Goal: Communication & Community: Participate in discussion

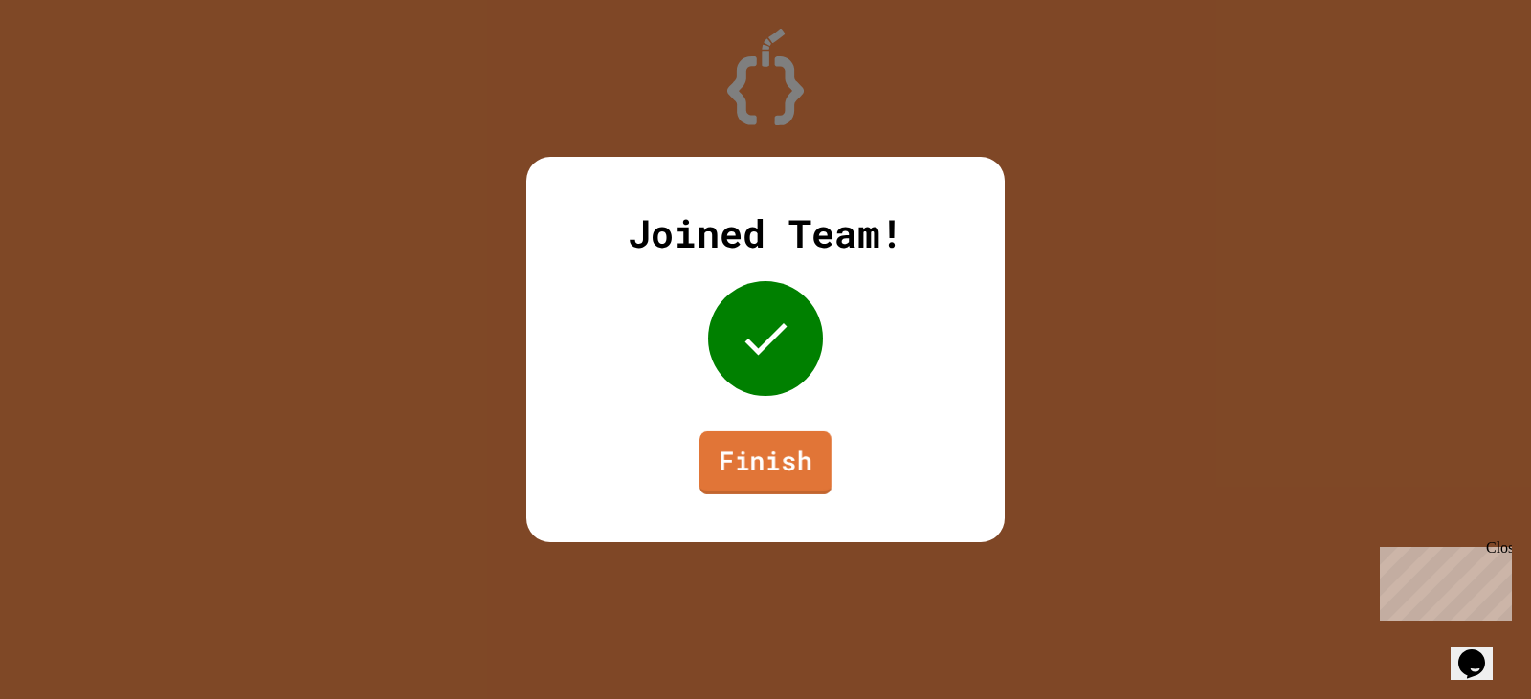
click at [780, 460] on link "Finish" at bounding box center [765, 463] width 132 height 63
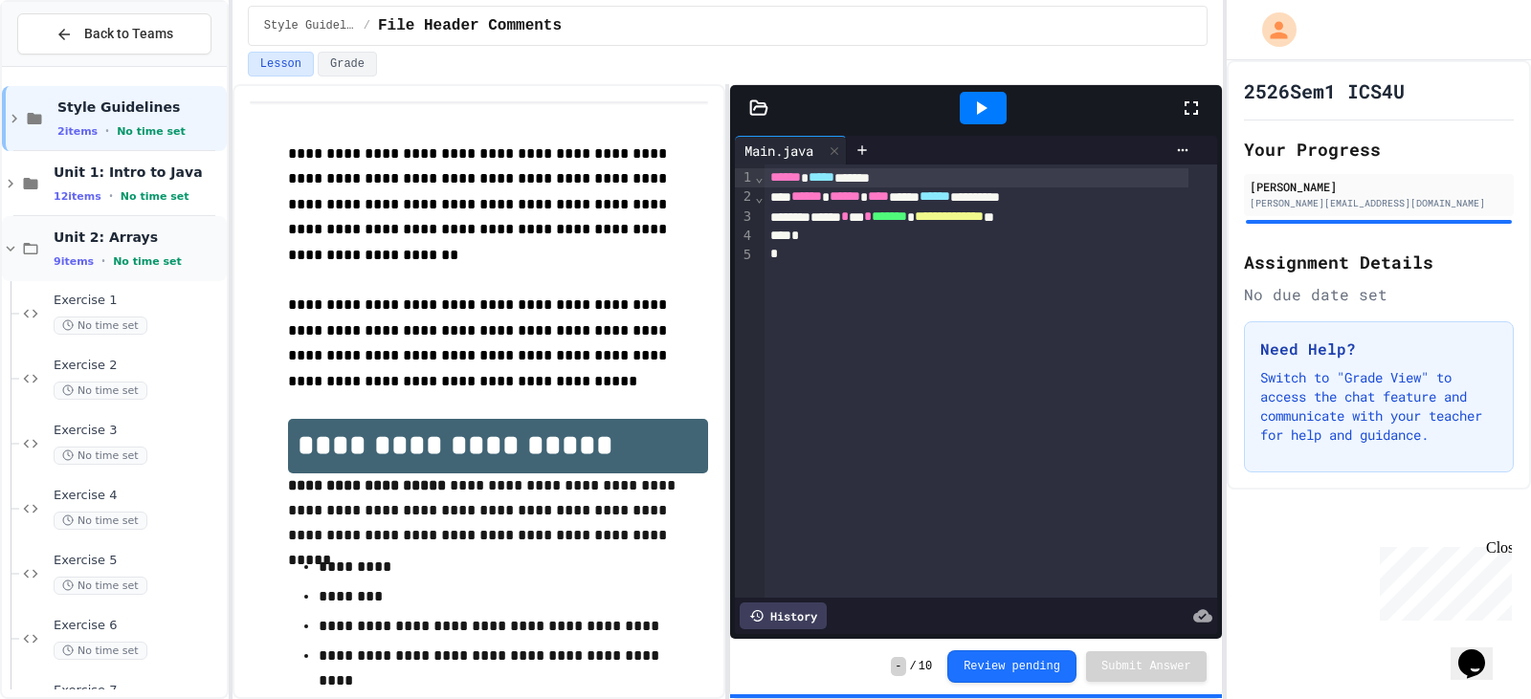
click at [102, 245] on span "Unit 2: Arrays" at bounding box center [138, 237] width 169 height 17
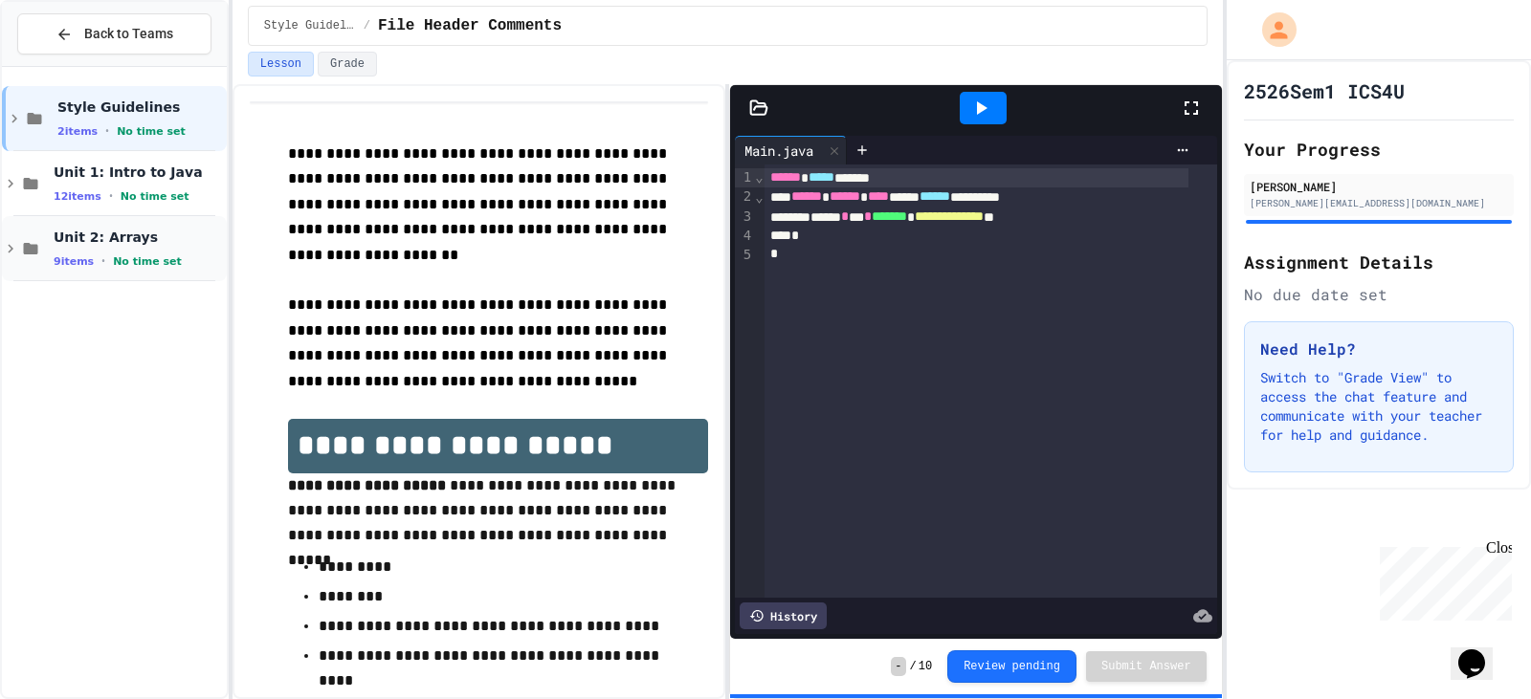
click at [95, 229] on span "Unit 2: Arrays" at bounding box center [138, 237] width 169 height 17
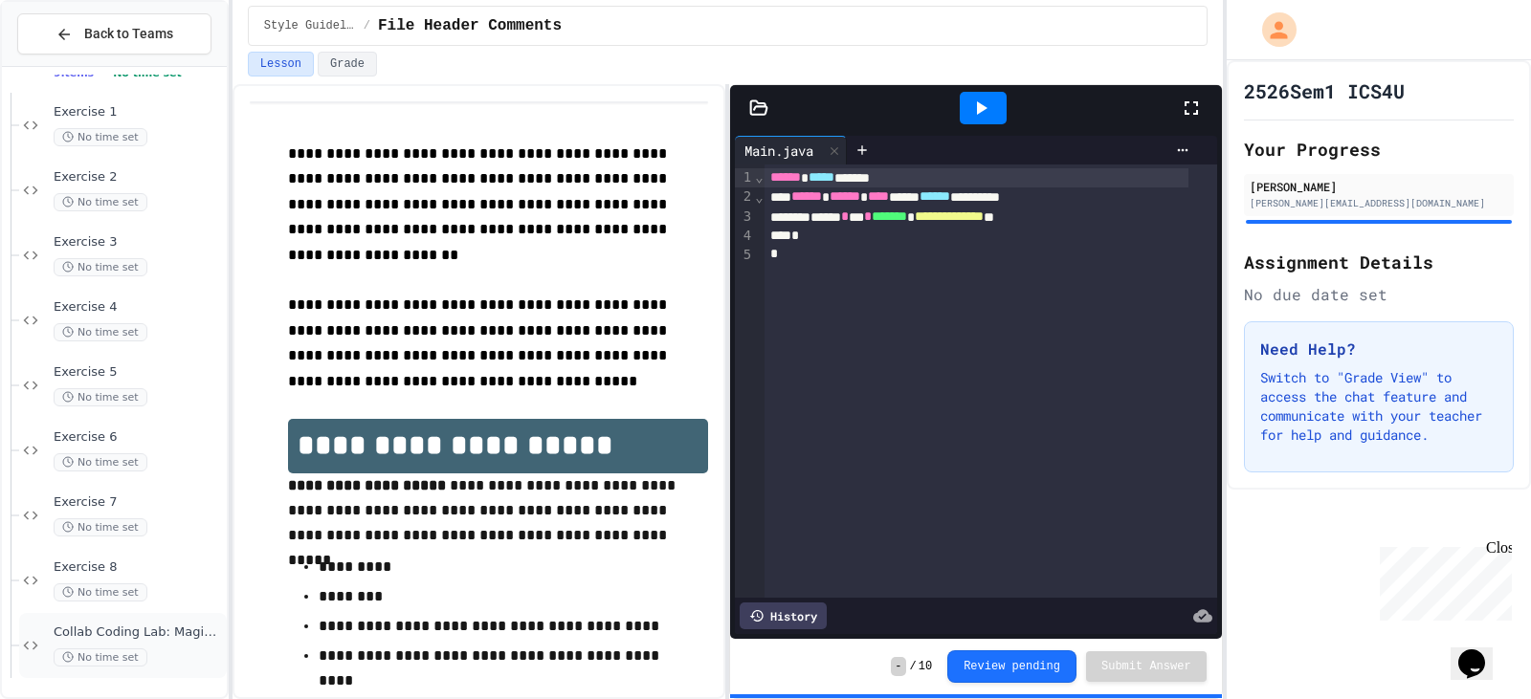
click at [147, 649] on div "No time set" at bounding box center [138, 658] width 169 height 18
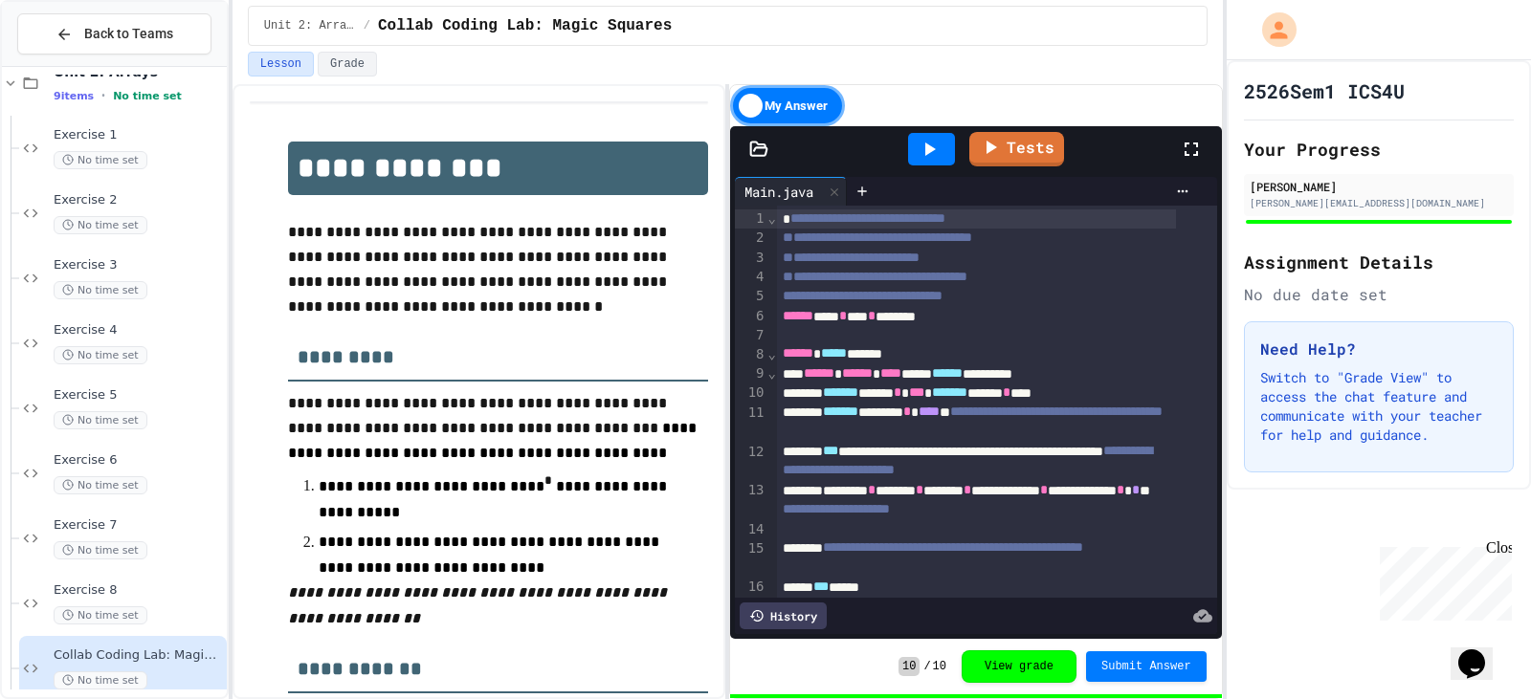
click at [809, 603] on div "History" at bounding box center [783, 616] width 87 height 27
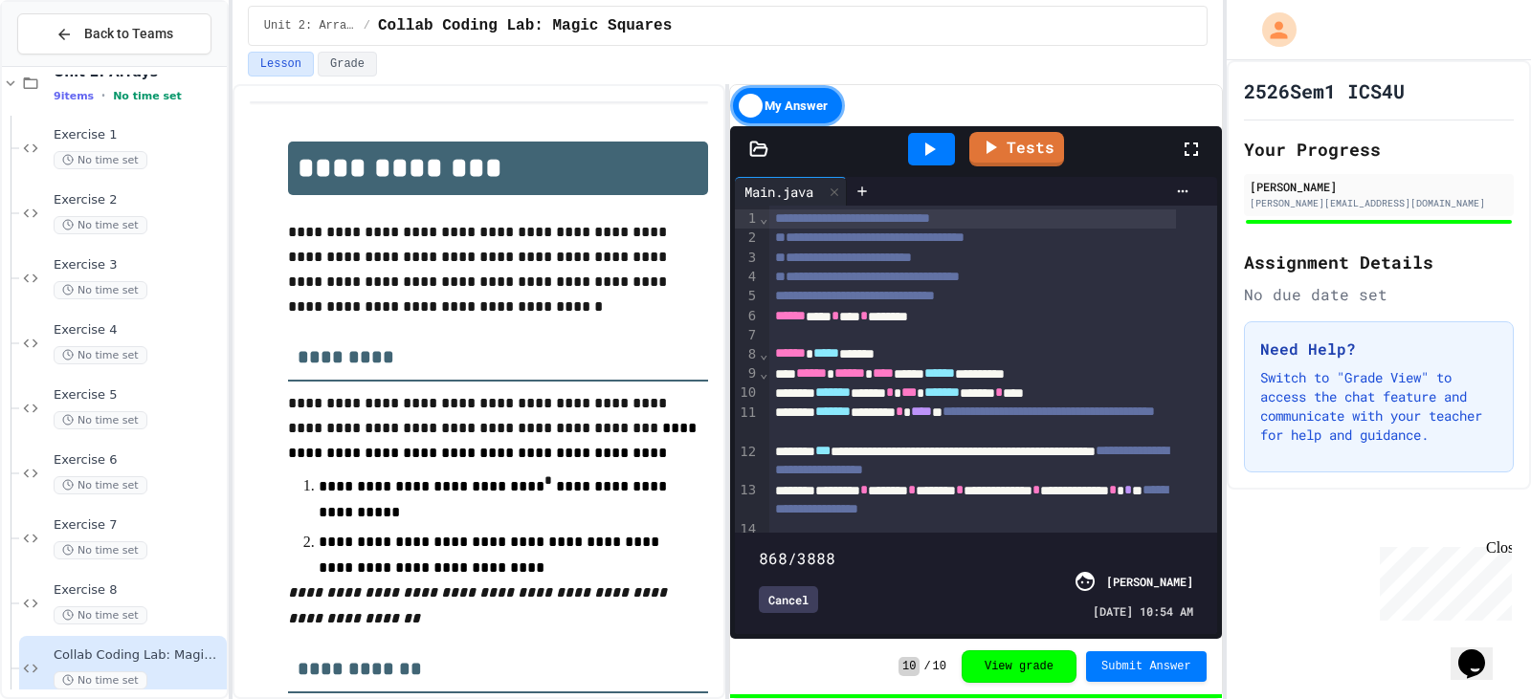
type input "*"
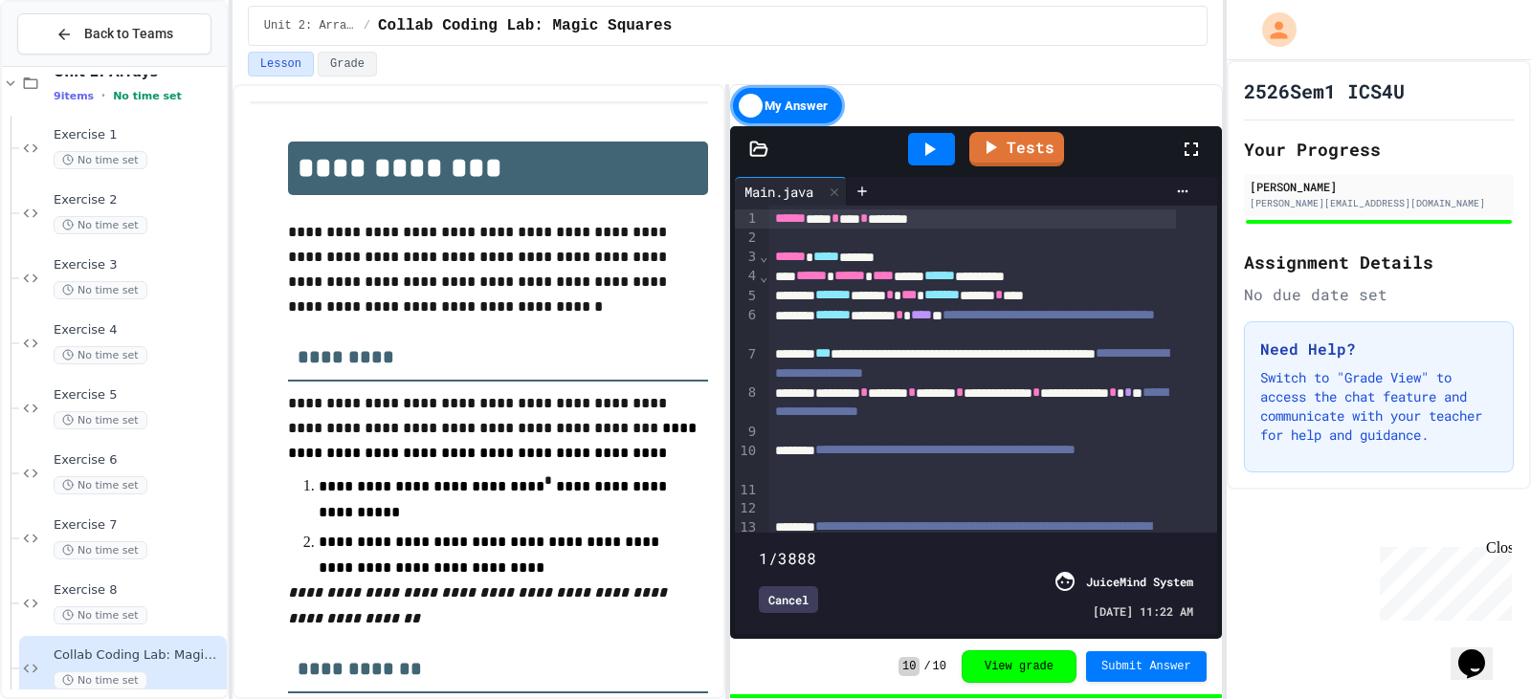
drag, startPoint x: 756, startPoint y: 520, endPoint x: 742, endPoint y: 549, distance: 32.1
click at [742, 549] on div "1/3888 Cancel JuiceMind System 09/22/2025 - 11:22 AM" at bounding box center [976, 584] width 472 height 92
click at [818, 587] on div "Cancel" at bounding box center [788, 600] width 59 height 27
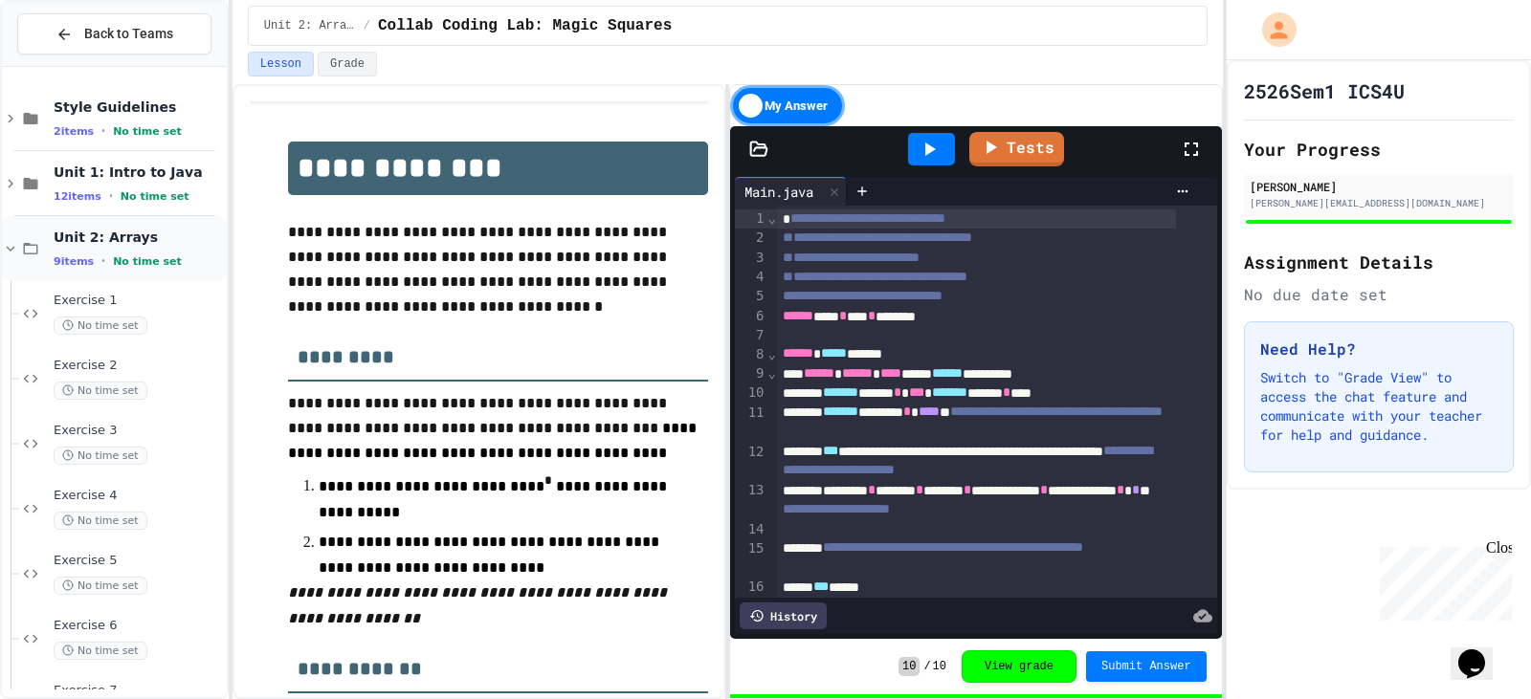
click at [180, 242] on span "Unit 2: Arrays" at bounding box center [138, 237] width 169 height 17
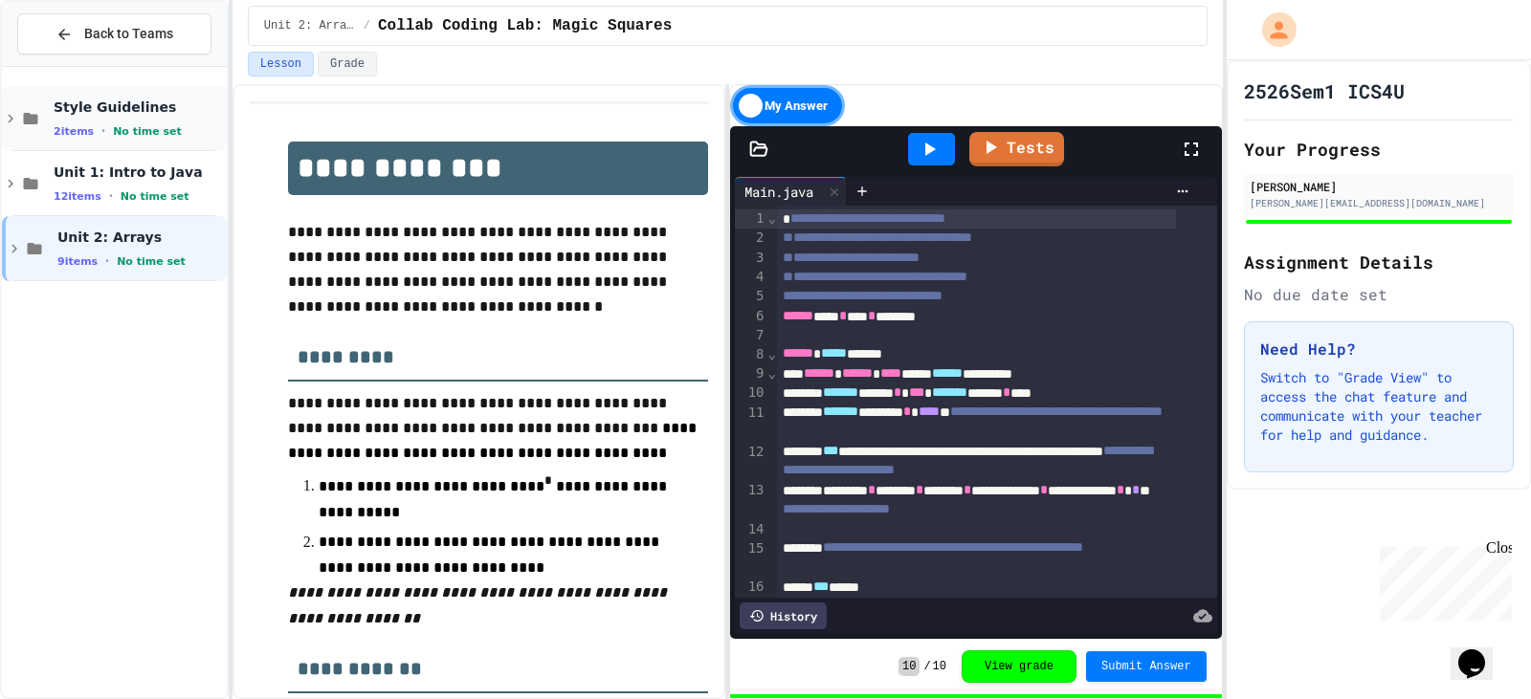
click at [139, 126] on span "No time set" at bounding box center [147, 131] width 69 height 12
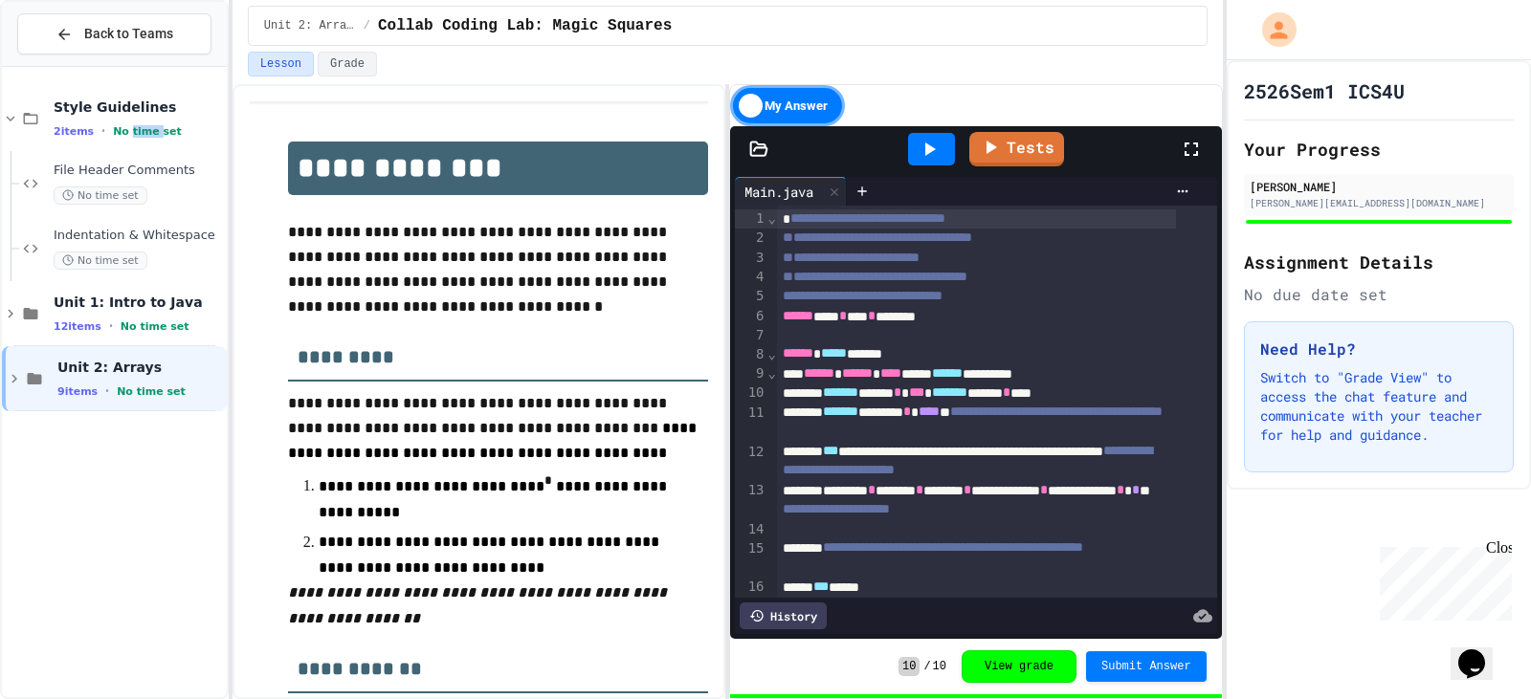
click at [139, 126] on span "No time set" at bounding box center [147, 131] width 69 height 12
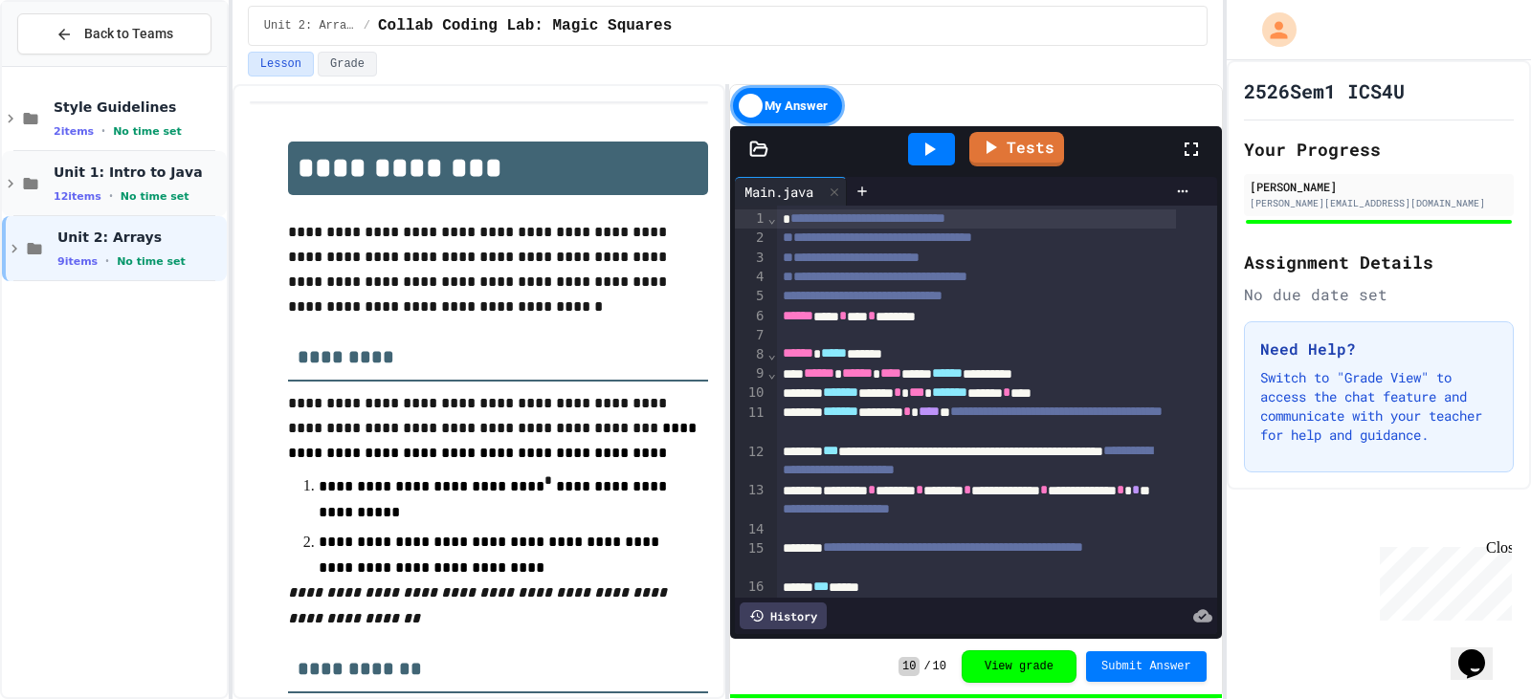
click at [149, 193] on span "No time set" at bounding box center [155, 196] width 69 height 12
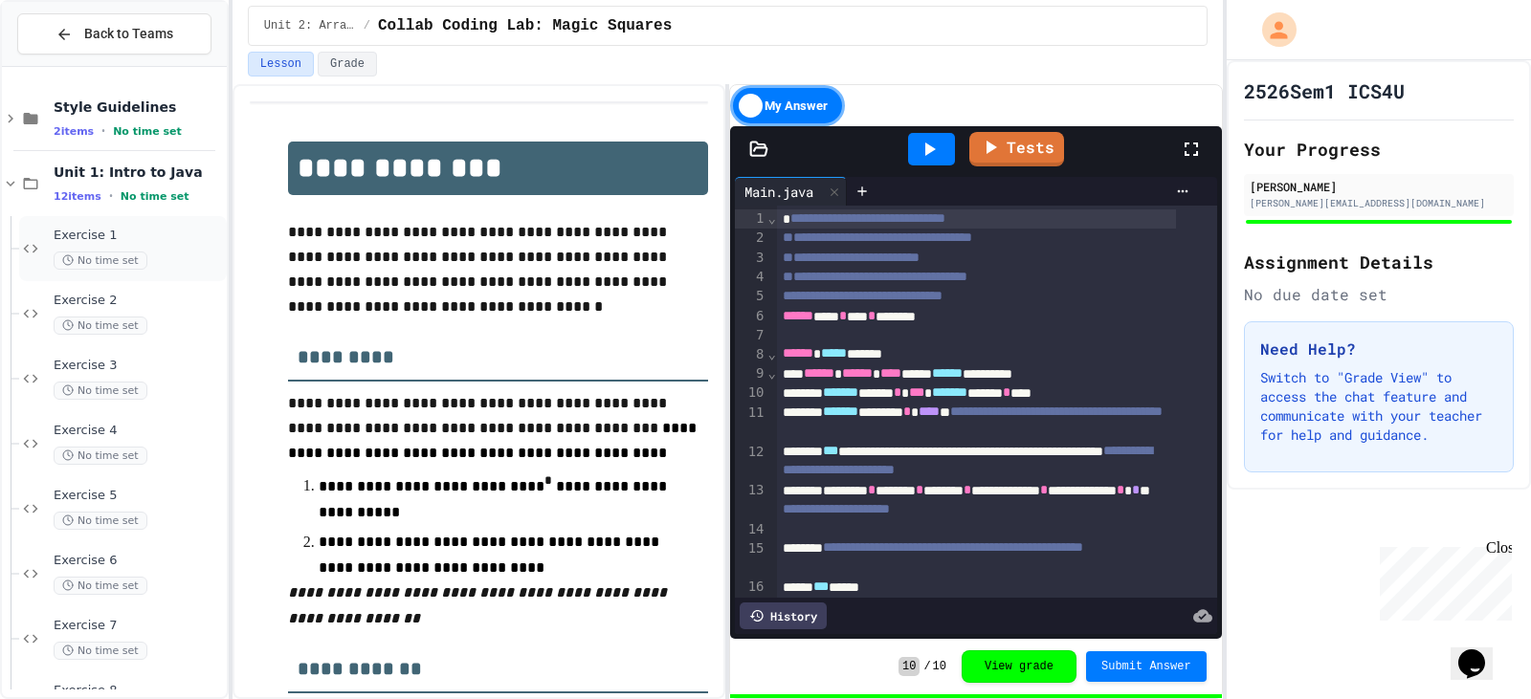
click at [147, 266] on div "No time set" at bounding box center [138, 261] width 169 height 18
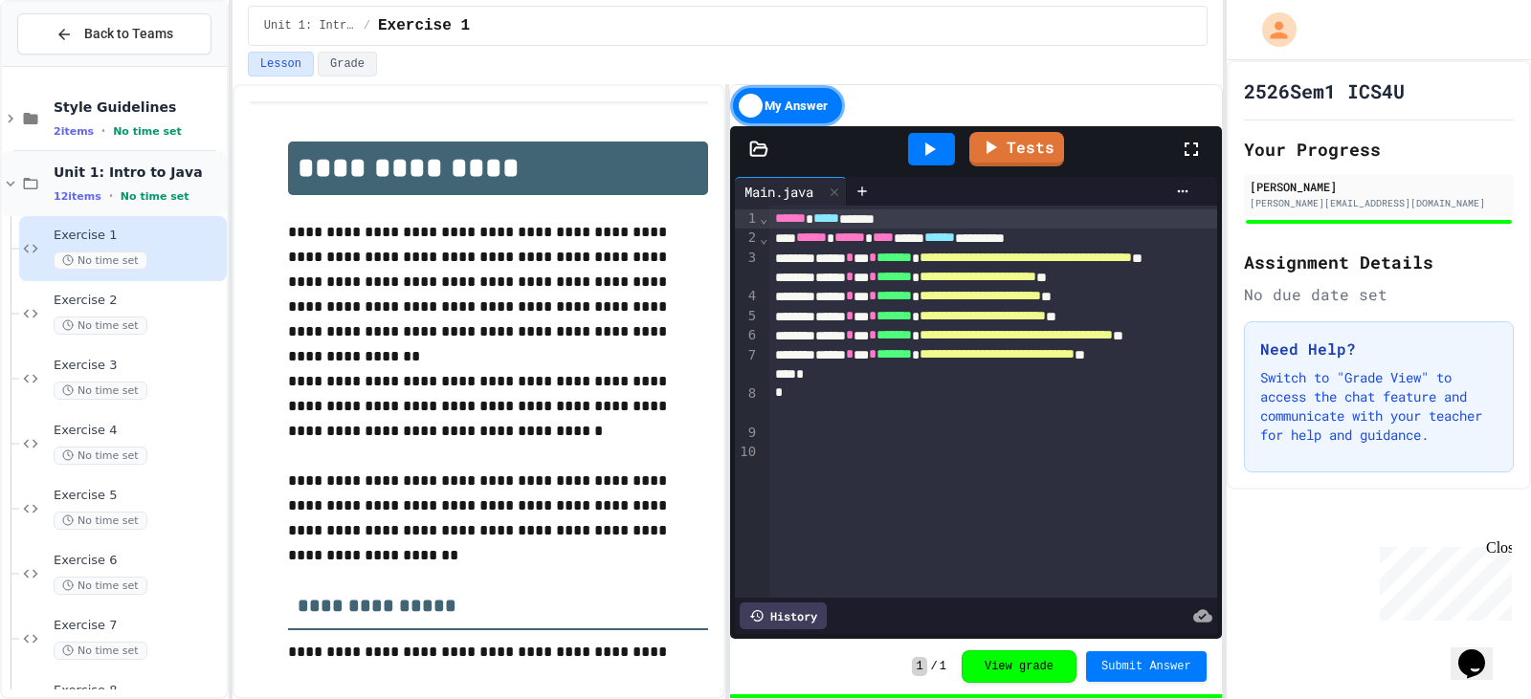
click at [136, 177] on span "Unit 1: Intro to Java" at bounding box center [138, 172] width 169 height 17
